Goal: Task Accomplishment & Management: Manage account settings

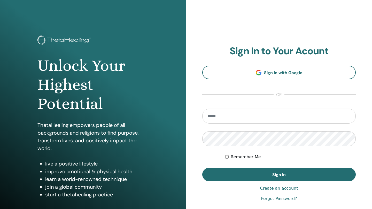
click at [241, 115] on input "email" at bounding box center [278, 116] width 153 height 15
type input "**********"
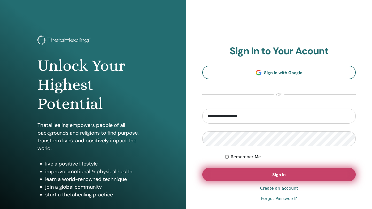
click at [271, 172] on button "Sign In" at bounding box center [278, 174] width 153 height 13
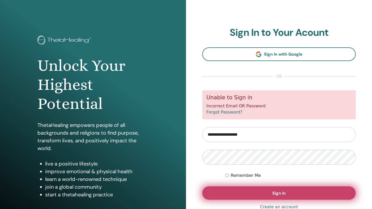
click at [262, 189] on button "Sign In" at bounding box center [278, 193] width 153 height 13
